Goal: Transaction & Acquisition: Download file/media

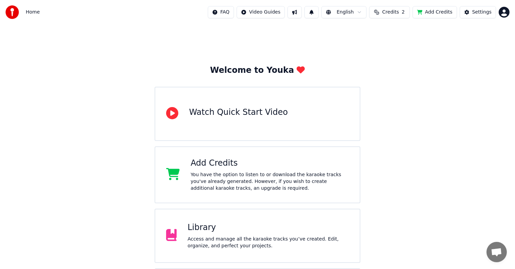
click at [257, 226] on div "Library" at bounding box center [267, 227] width 161 height 11
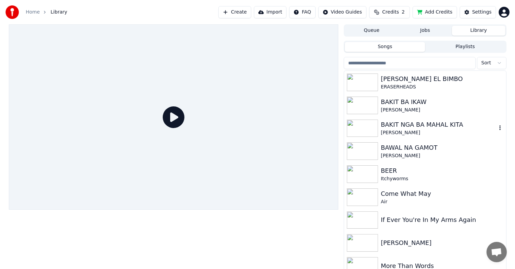
click at [399, 129] on div "[PERSON_NAME]" at bounding box center [438, 132] width 116 height 7
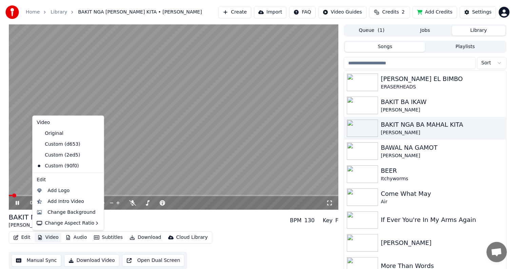
click at [48, 237] on button "Video" at bounding box center [48, 237] width 27 height 9
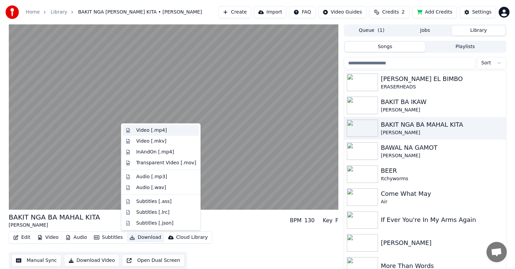
click at [149, 130] on div "Video [.mp4]" at bounding box center [151, 130] width 30 height 7
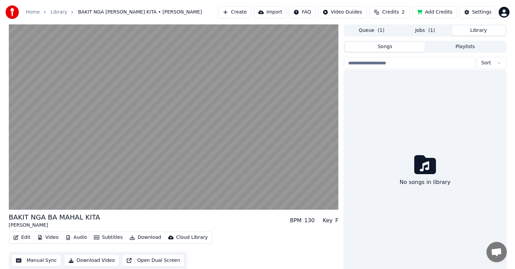
click at [476, 29] on button "Library" at bounding box center [479, 31] width 54 height 10
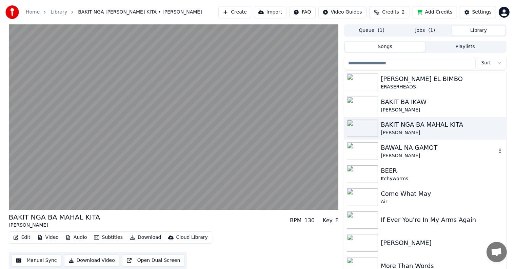
click at [401, 146] on div "BAWAL NA GAMOT" at bounding box center [438, 147] width 116 height 9
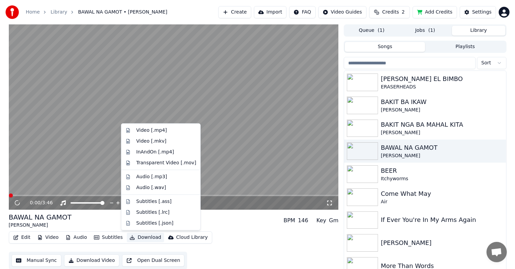
click at [134, 240] on button "Download" at bounding box center [145, 237] width 37 height 9
click at [142, 130] on div "Video [.mp4]" at bounding box center [151, 130] width 30 height 7
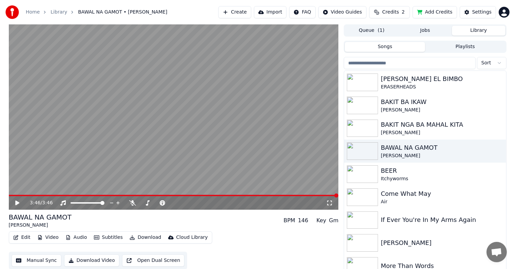
click at [479, 32] on button "Library" at bounding box center [479, 31] width 54 height 10
click at [402, 171] on div "BEER" at bounding box center [438, 170] width 116 height 9
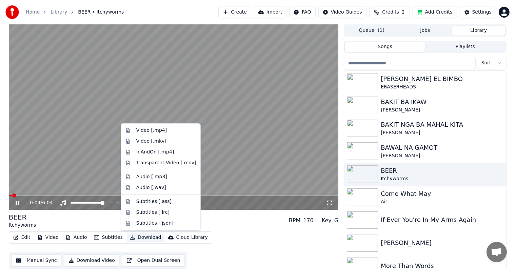
click at [138, 239] on button "Download" at bounding box center [145, 237] width 37 height 9
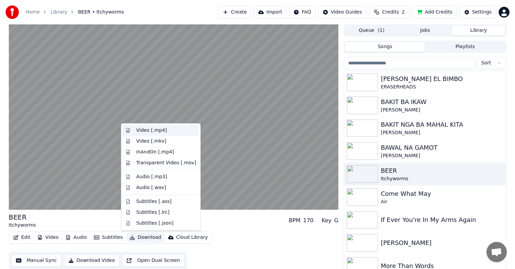
click at [147, 131] on div "Video [.mp4]" at bounding box center [151, 130] width 30 height 7
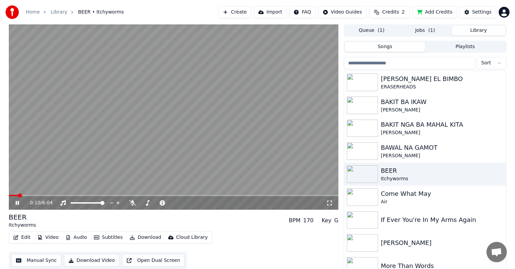
click at [482, 29] on button "Library" at bounding box center [479, 31] width 54 height 10
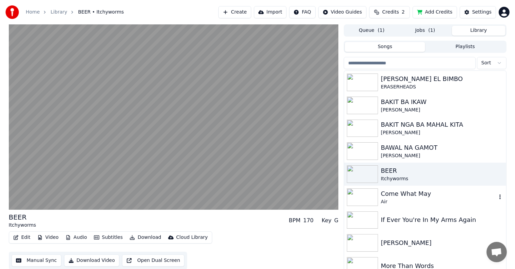
click at [388, 197] on div "Come What May" at bounding box center [438, 193] width 116 height 9
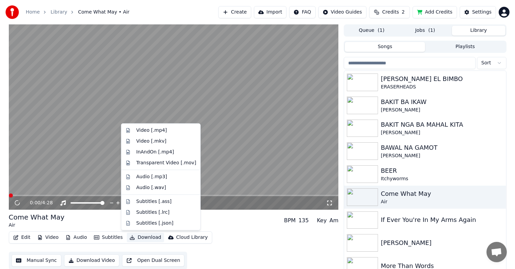
click at [137, 237] on button "Download" at bounding box center [145, 237] width 37 height 9
click at [158, 131] on div "Video [.mp4]" at bounding box center [151, 130] width 30 height 7
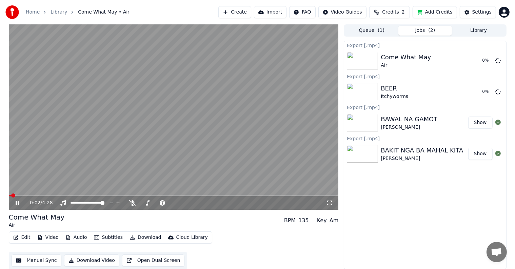
click at [17, 202] on icon at bounding box center [22, 202] width 16 height 5
click at [467, 30] on button "Library" at bounding box center [479, 31] width 54 height 10
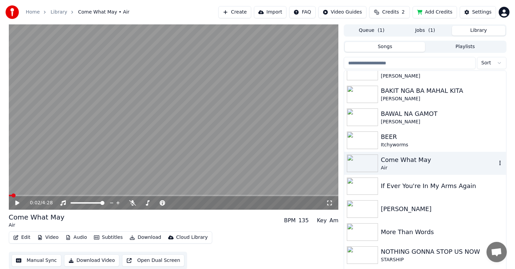
scroll to position [68, 0]
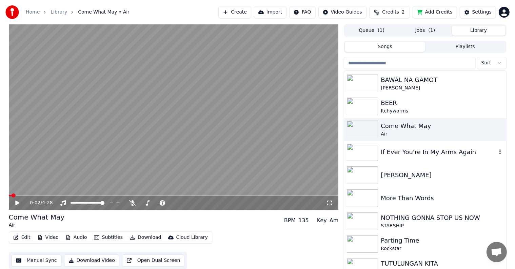
click at [397, 152] on div "If Ever You're In My Arms Again" at bounding box center [438, 151] width 116 height 9
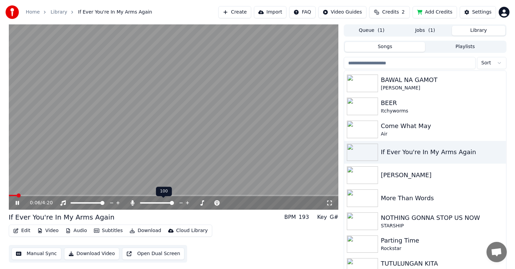
click at [174, 205] on span at bounding box center [172, 203] width 4 height 4
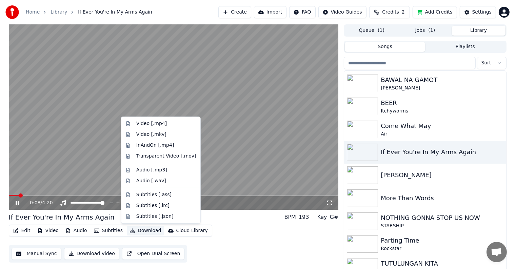
click at [140, 230] on button "Download" at bounding box center [145, 230] width 37 height 9
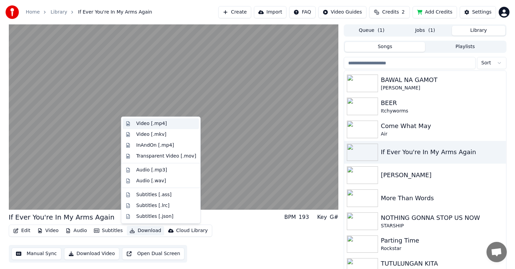
click at [156, 126] on div "Video [.mp4]" at bounding box center [151, 123] width 30 height 7
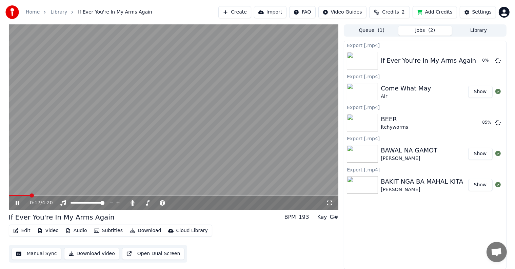
click at [16, 201] on icon at bounding box center [17, 203] width 3 height 4
click at [404, 117] on div "BEER" at bounding box center [393, 118] width 27 height 9
click at [478, 31] on button "Library" at bounding box center [479, 31] width 54 height 10
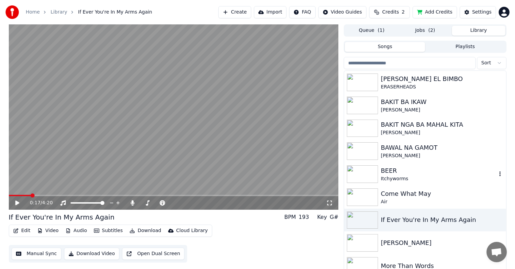
click at [393, 170] on div "BEER" at bounding box center [438, 170] width 116 height 9
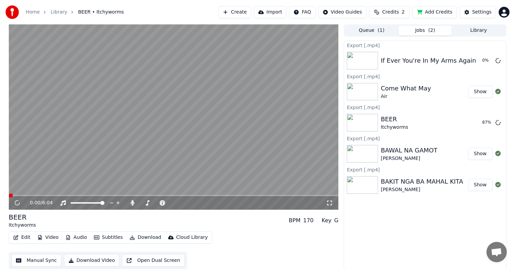
click at [427, 30] on button "Jobs ( 2 )" at bounding box center [425, 31] width 54 height 10
click at [19, 202] on icon at bounding box center [22, 202] width 16 height 5
click at [471, 29] on button "Library" at bounding box center [479, 31] width 54 height 10
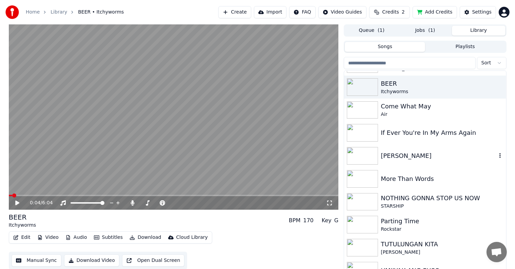
scroll to position [97, 0]
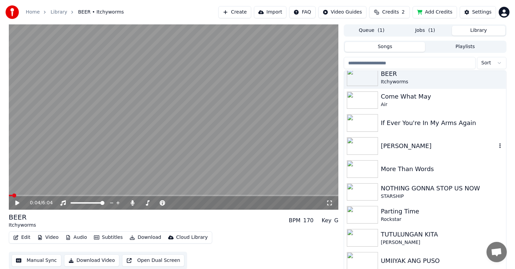
click at [402, 145] on div "[PERSON_NAME]" at bounding box center [438, 145] width 116 height 9
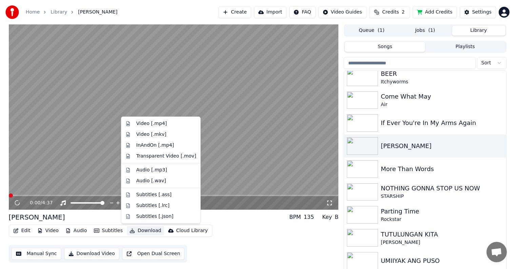
click at [137, 230] on button "Download" at bounding box center [145, 230] width 37 height 9
click at [149, 124] on div "Video [.mp4]" at bounding box center [151, 123] width 30 height 7
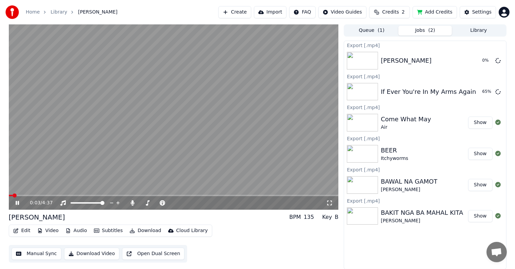
click at [15, 205] on icon at bounding box center [22, 202] width 16 height 5
click at [472, 30] on button "Library" at bounding box center [479, 31] width 54 height 10
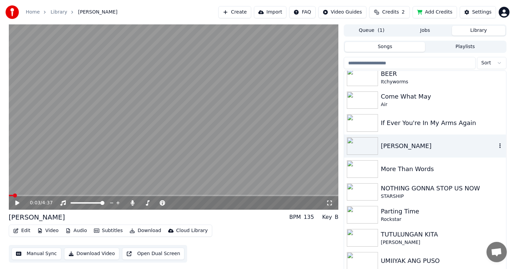
scroll to position [98, 0]
click at [415, 168] on div "More Than Words" at bounding box center [438, 168] width 116 height 9
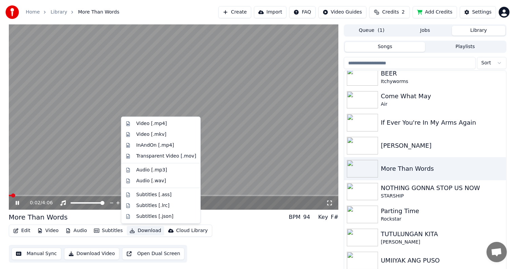
click at [139, 229] on button "Download" at bounding box center [145, 230] width 37 height 9
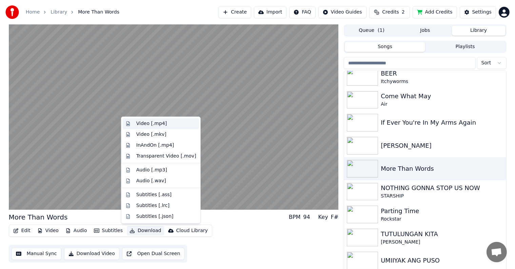
click at [150, 123] on div "Video [.mp4]" at bounding box center [151, 123] width 30 height 7
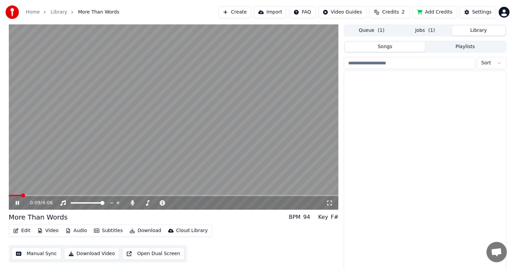
drag, startPoint x: 472, startPoint y: 30, endPoint x: 468, endPoint y: 37, distance: 8.2
click at [472, 30] on button "Library" at bounding box center [479, 31] width 54 height 10
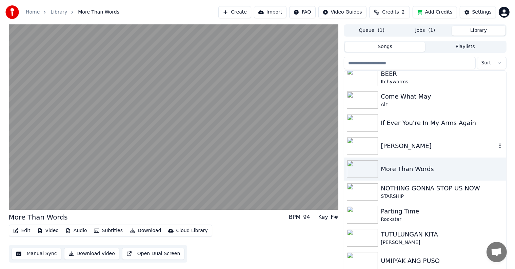
scroll to position [98, 0]
click at [397, 192] on div "NOTHING GONNA STOP US NOW" at bounding box center [438, 187] width 116 height 9
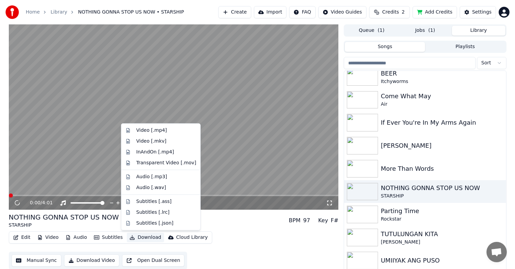
click at [139, 238] on button "Download" at bounding box center [145, 237] width 37 height 9
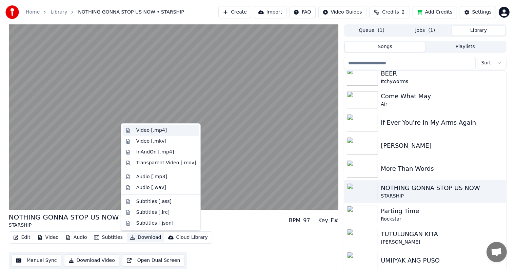
click at [146, 131] on div "Video [.mp4]" at bounding box center [151, 130] width 30 height 7
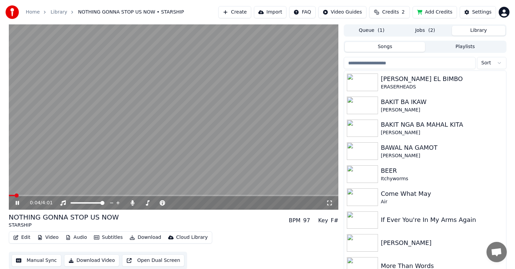
click at [469, 29] on button "Library" at bounding box center [479, 31] width 54 height 10
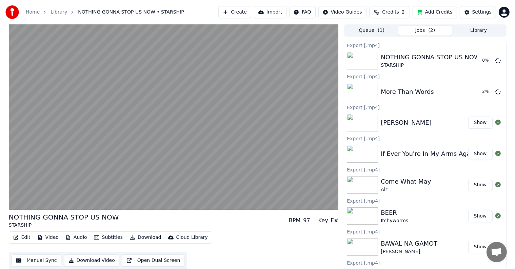
click at [425, 30] on button "Jobs ( 2 )" at bounding box center [425, 31] width 54 height 10
click at [472, 28] on button "Library" at bounding box center [479, 31] width 54 height 10
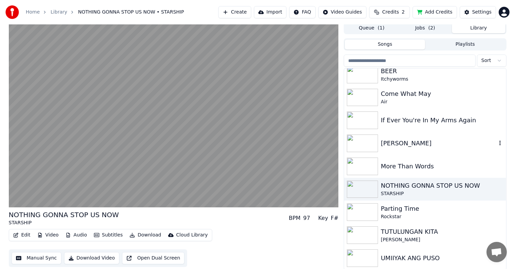
scroll to position [3, 0]
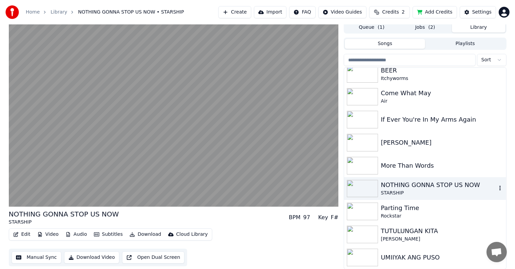
click at [408, 187] on div "NOTHING GONNA STOP US NOW" at bounding box center [438, 184] width 116 height 9
click at [405, 184] on div "NOTHING GONNA STOP US NOW" at bounding box center [438, 184] width 116 height 9
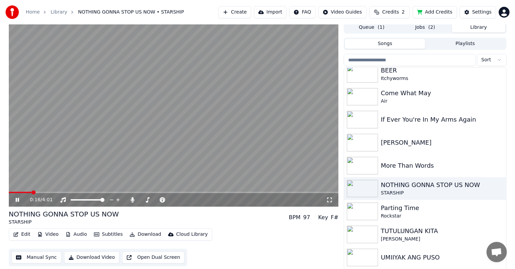
click at [146, 233] on button "Download" at bounding box center [145, 234] width 37 height 9
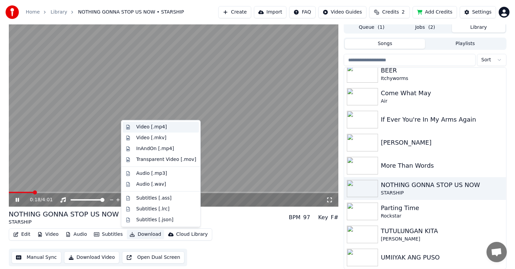
click at [152, 125] on div "Video [.mp4]" at bounding box center [151, 127] width 30 height 7
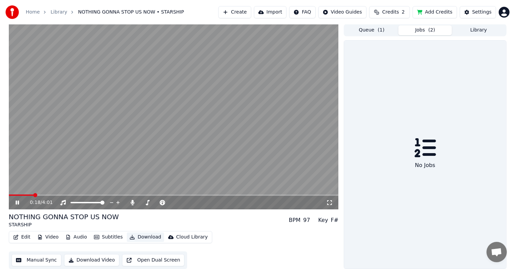
scroll to position [0, 0]
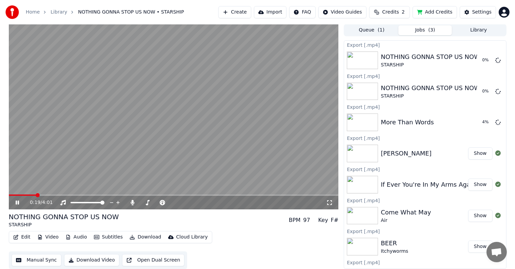
click at [478, 28] on button "Library" at bounding box center [479, 30] width 54 height 10
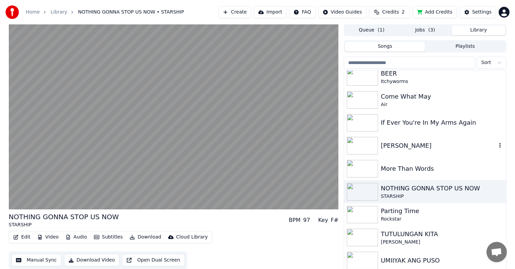
scroll to position [98, 0]
click at [392, 211] on div "Parting Time" at bounding box center [438, 210] width 116 height 9
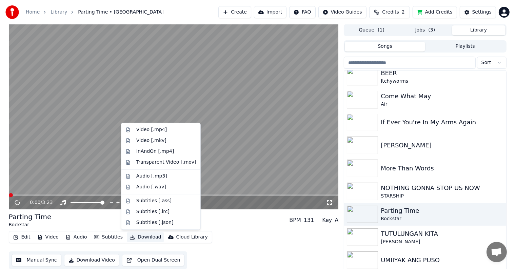
click at [137, 237] on button "Download" at bounding box center [145, 236] width 37 height 9
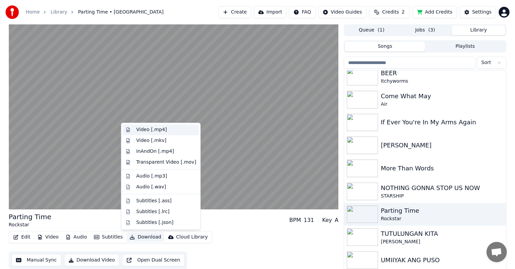
click at [156, 130] on div "Video [.mp4]" at bounding box center [151, 129] width 30 height 7
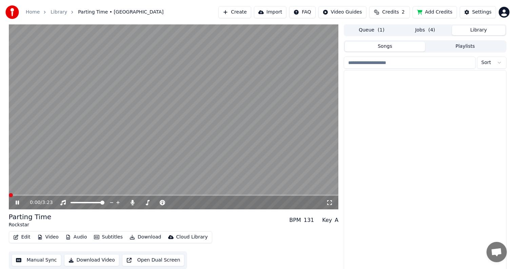
click at [475, 27] on button "Library" at bounding box center [479, 30] width 54 height 10
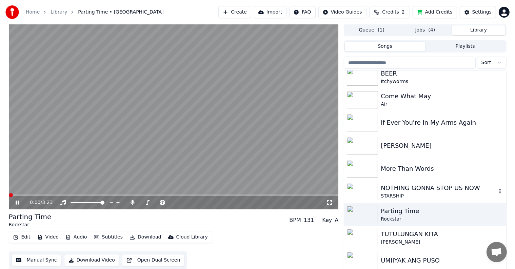
scroll to position [98, 0]
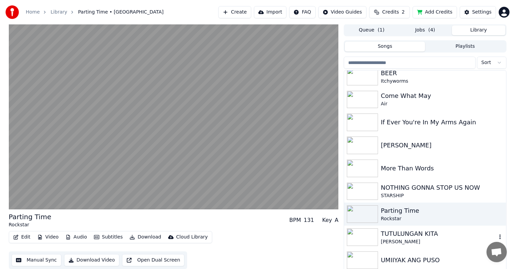
click at [399, 235] on div "TUTULUNGAN KITA" at bounding box center [438, 233] width 116 height 9
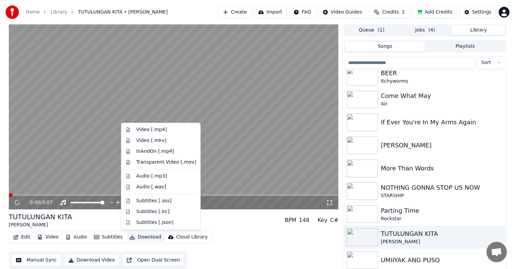
click at [140, 236] on button "Download" at bounding box center [145, 236] width 37 height 9
click at [150, 127] on div "Video [.mp4]" at bounding box center [151, 129] width 30 height 7
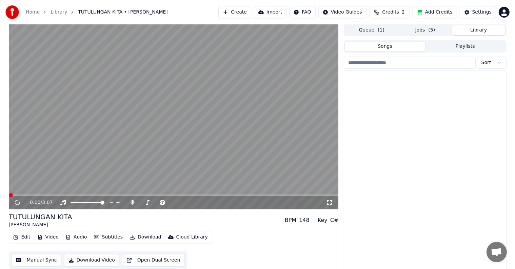
drag, startPoint x: 473, startPoint y: 27, endPoint x: 469, endPoint y: 40, distance: 13.5
click at [474, 28] on button "Library" at bounding box center [479, 30] width 54 height 10
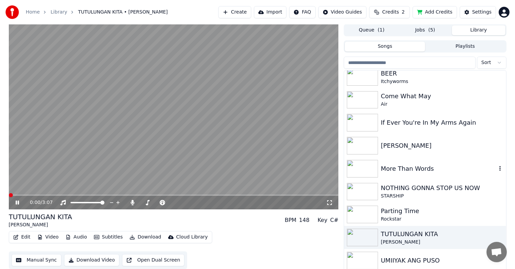
scroll to position [98, 0]
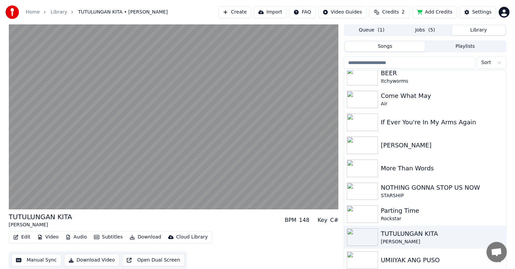
click at [404, 257] on div "UMIIYAK ANG PUSO" at bounding box center [438, 259] width 116 height 9
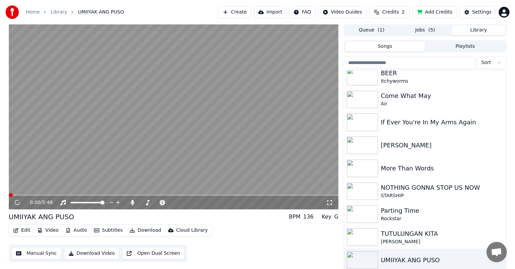
click at [139, 229] on button "Download" at bounding box center [145, 230] width 37 height 9
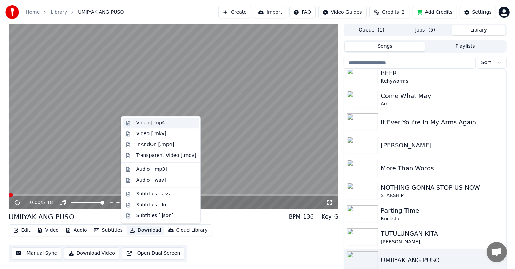
click at [149, 122] on div "Video [.mp4]" at bounding box center [151, 123] width 30 height 7
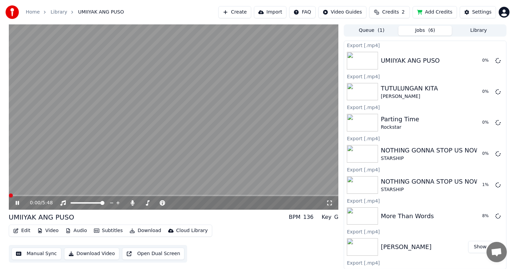
click at [20, 203] on icon at bounding box center [22, 202] width 16 height 5
